Goal: Transaction & Acquisition: Purchase product/service

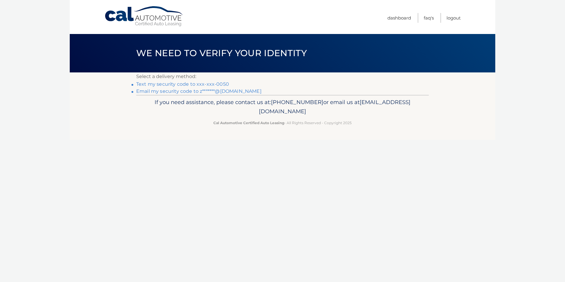
click at [187, 83] on link "Text my security code to xxx-xxx-0050" at bounding box center [182, 84] width 93 height 6
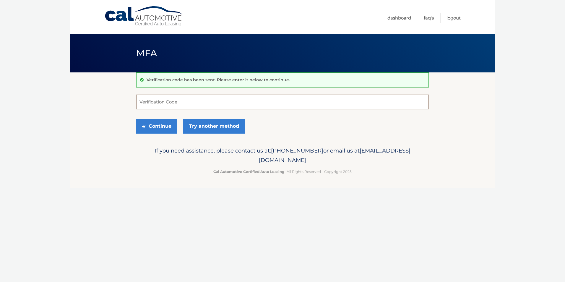
click at [184, 99] on input "Verification Code" at bounding box center [282, 102] width 293 height 15
type input "688234"
click at [163, 129] on button "Continue" at bounding box center [156, 126] width 41 height 15
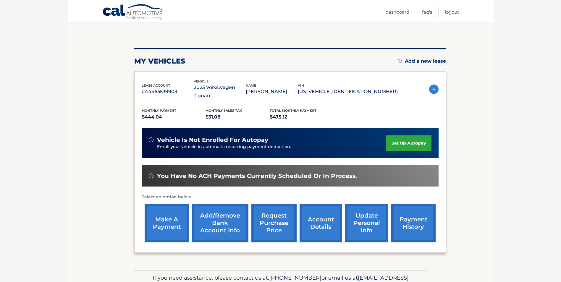
scroll to position [59, 0]
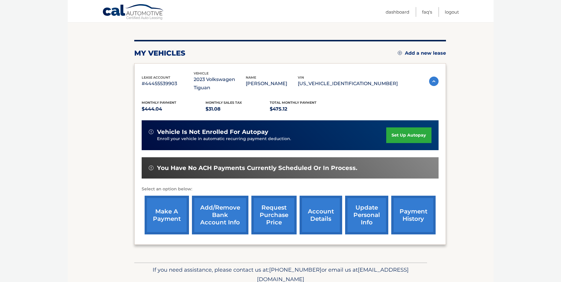
click at [167, 204] on link "make a payment" at bounding box center [167, 215] width 44 height 39
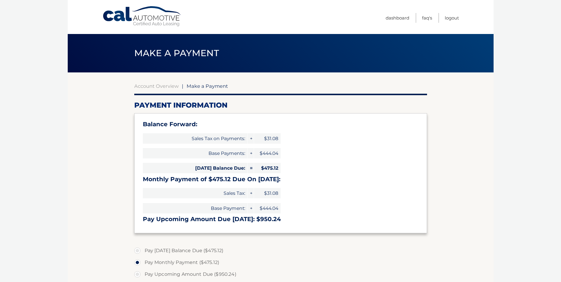
select select "NWQ0OTE5YjctYjA0ZS00ZjFmLTlkYzEtMzE3NjhhMzk1OTM1"
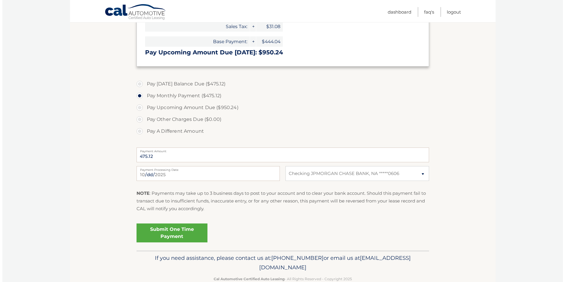
scroll to position [180, 0]
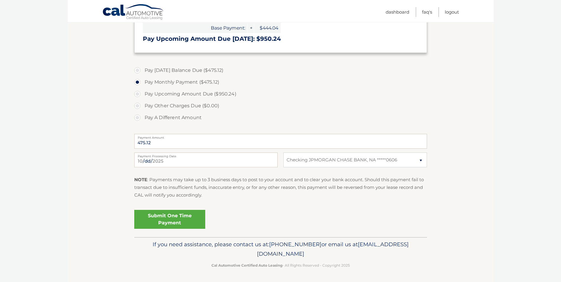
click at [169, 220] on link "Submit One Time Payment" at bounding box center [169, 219] width 71 height 19
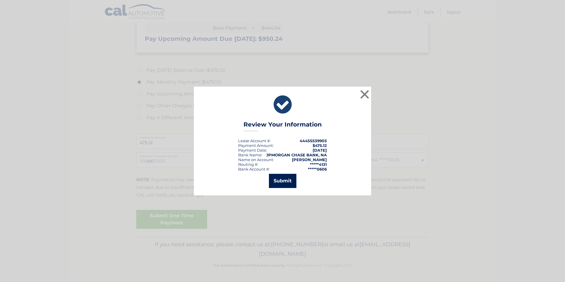
click at [282, 181] on button "Submit" at bounding box center [283, 181] width 28 height 14
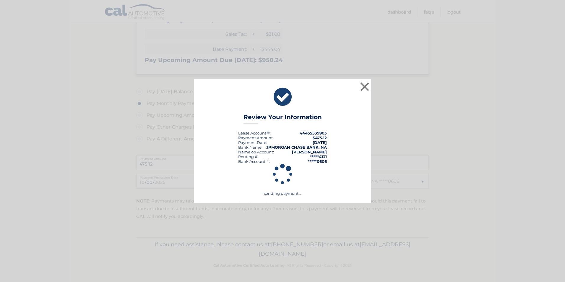
scroll to position [159, 0]
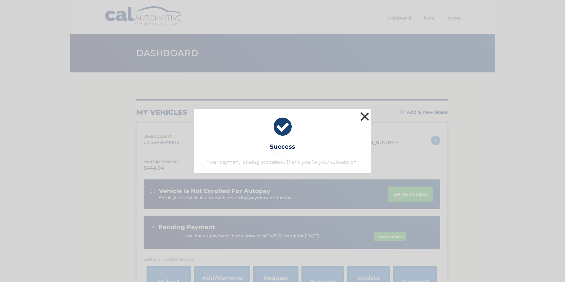
click at [366, 116] on button "×" at bounding box center [365, 117] width 12 height 12
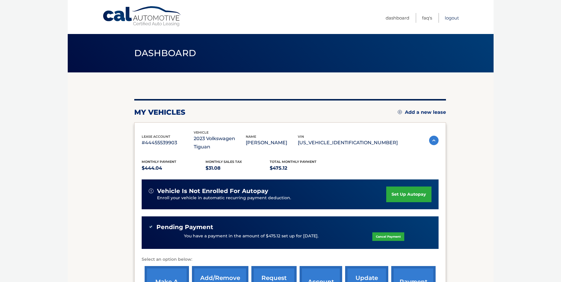
click at [454, 18] on link "Logout" at bounding box center [452, 18] width 14 height 10
